Goal: Information Seeking & Learning: Learn about a topic

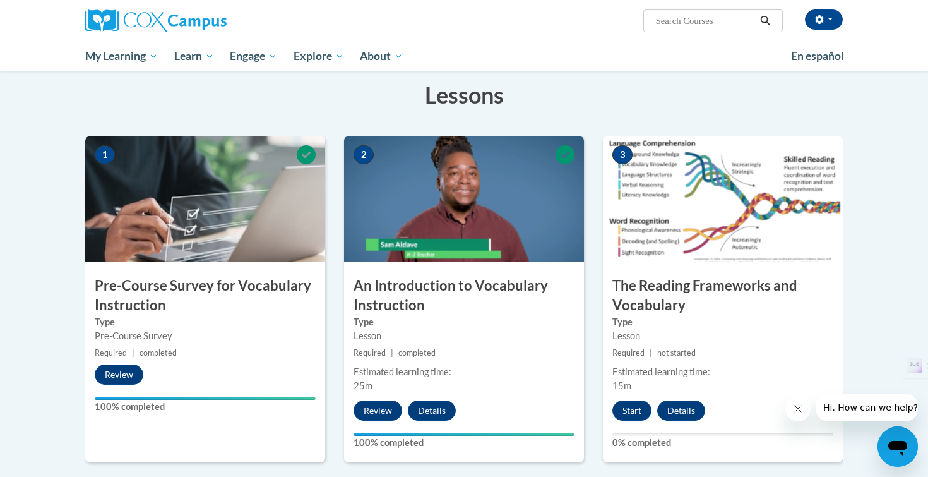
scroll to position [241, 0]
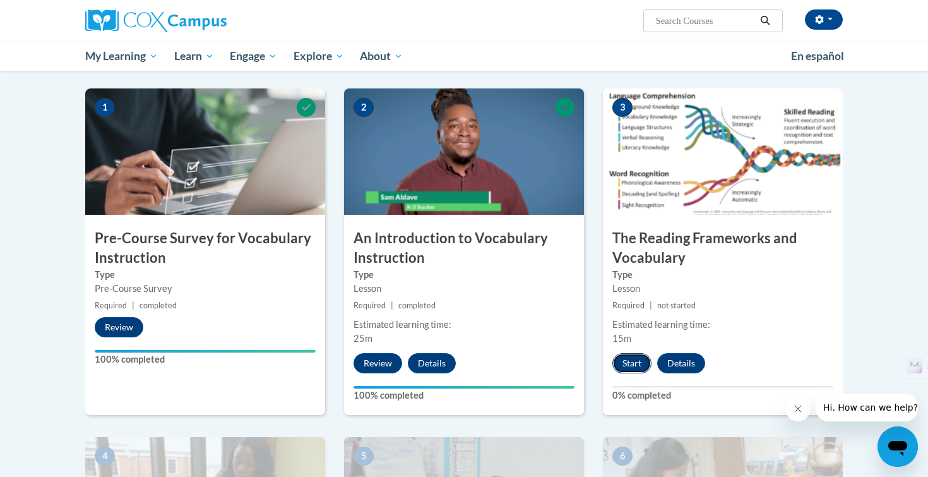
click at [634, 359] on button "Start" at bounding box center [631, 363] width 39 height 20
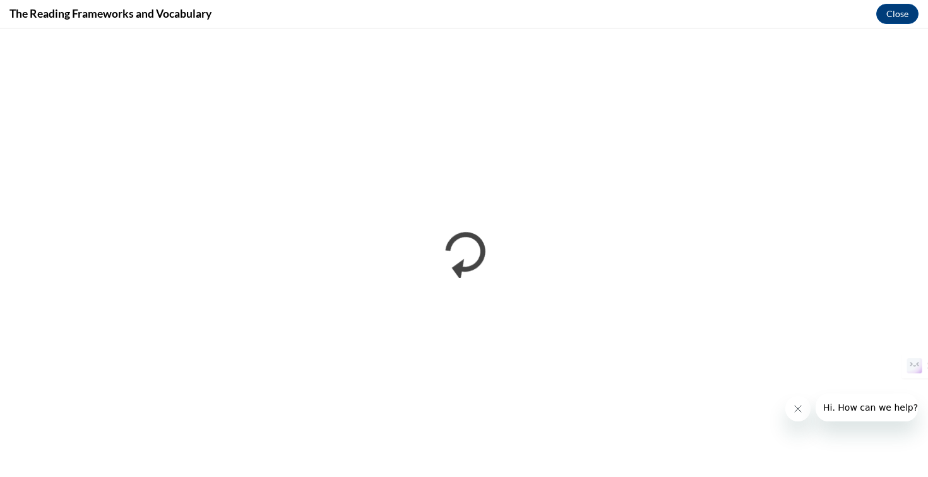
scroll to position [0, 0]
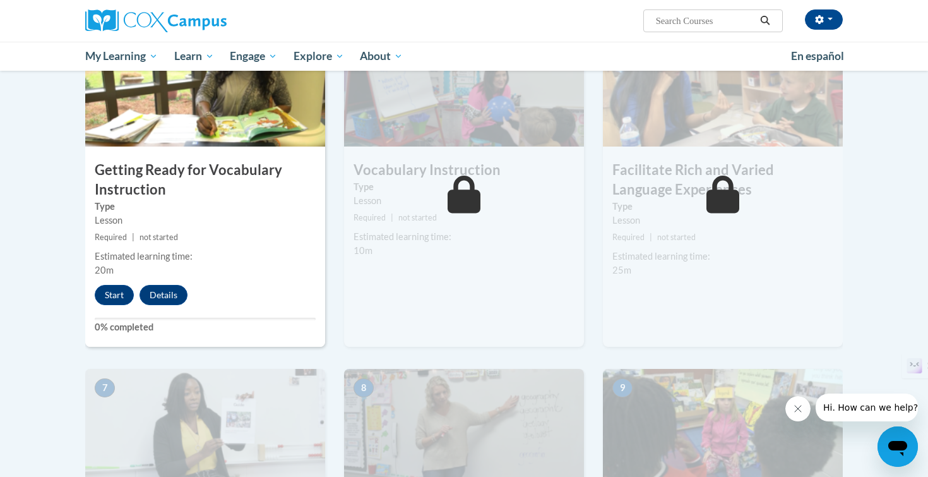
scroll to position [557, 0]
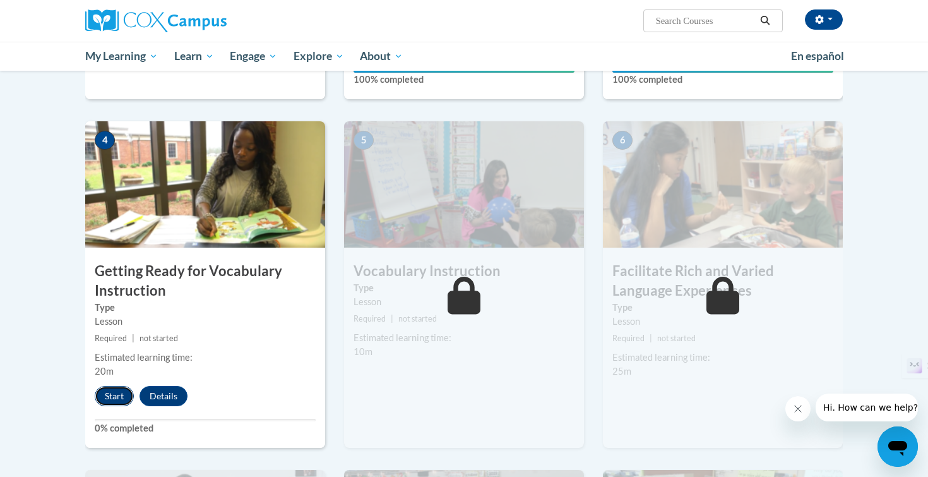
click at [112, 398] on button "Start" at bounding box center [114, 396] width 39 height 20
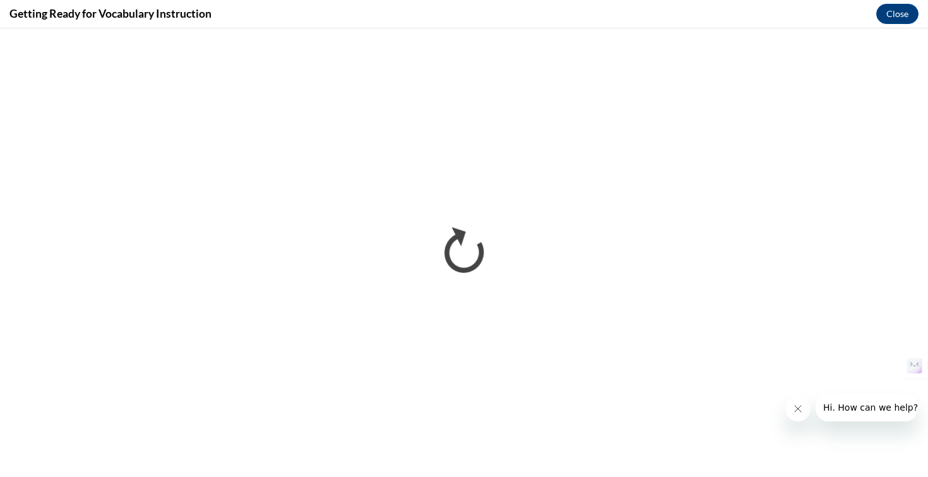
scroll to position [0, 0]
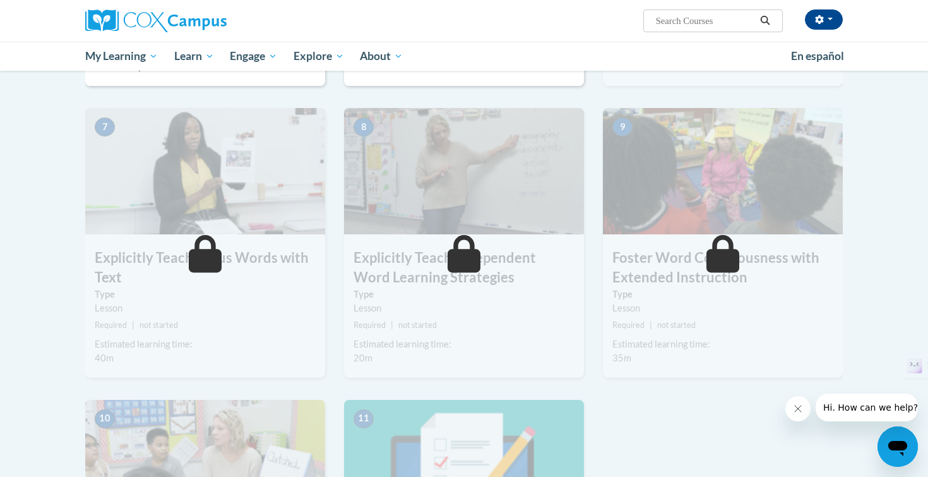
scroll to position [1042, 0]
